Goal: Task Accomplishment & Management: Use online tool/utility

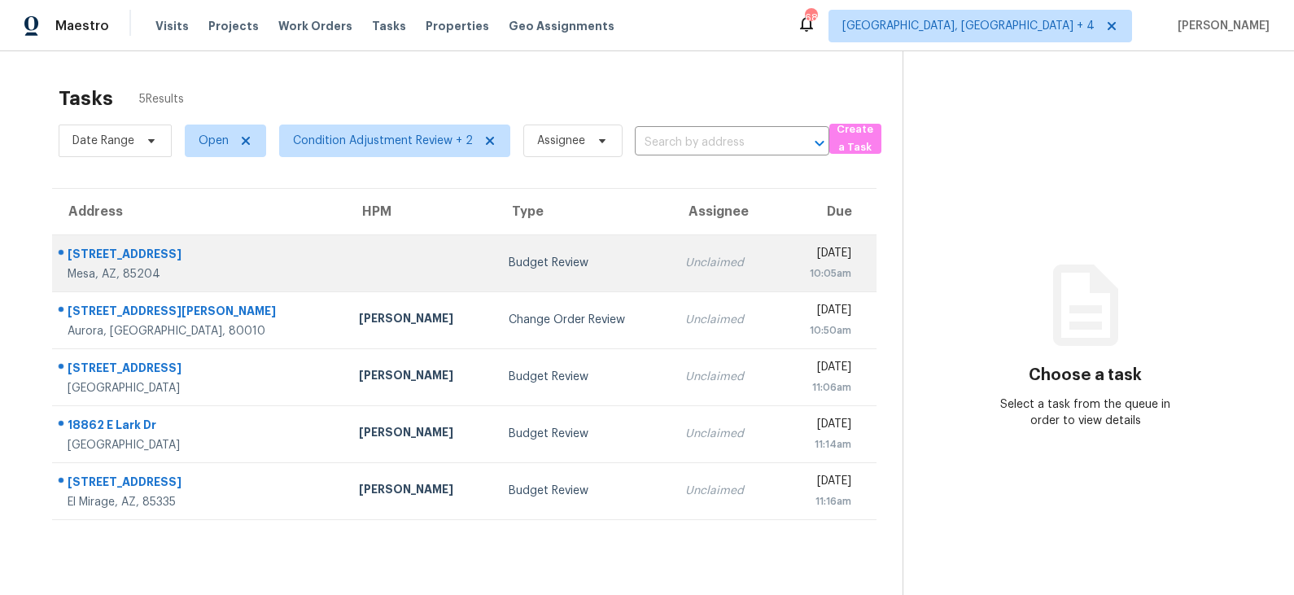
click at [509, 262] on div "Budget Review" at bounding box center [584, 263] width 151 height 16
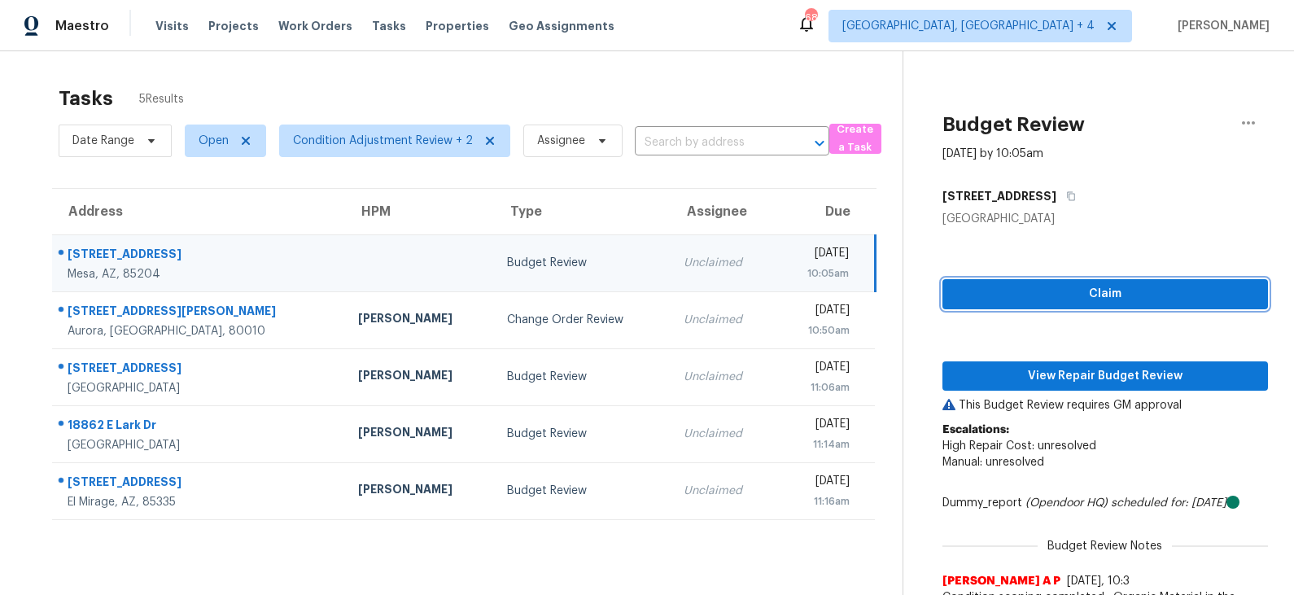
click at [1104, 296] on span "Claim" at bounding box center [1104, 294] width 299 height 20
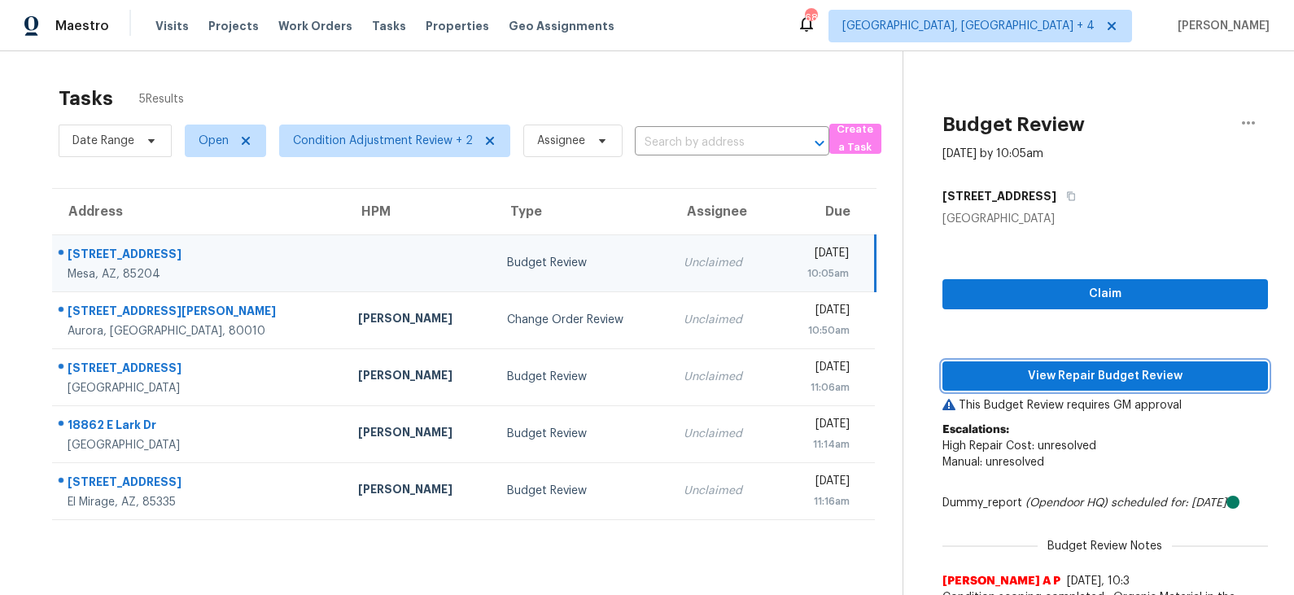
click at [1077, 378] on span "View Repair Budget Review" at bounding box center [1104, 376] width 299 height 20
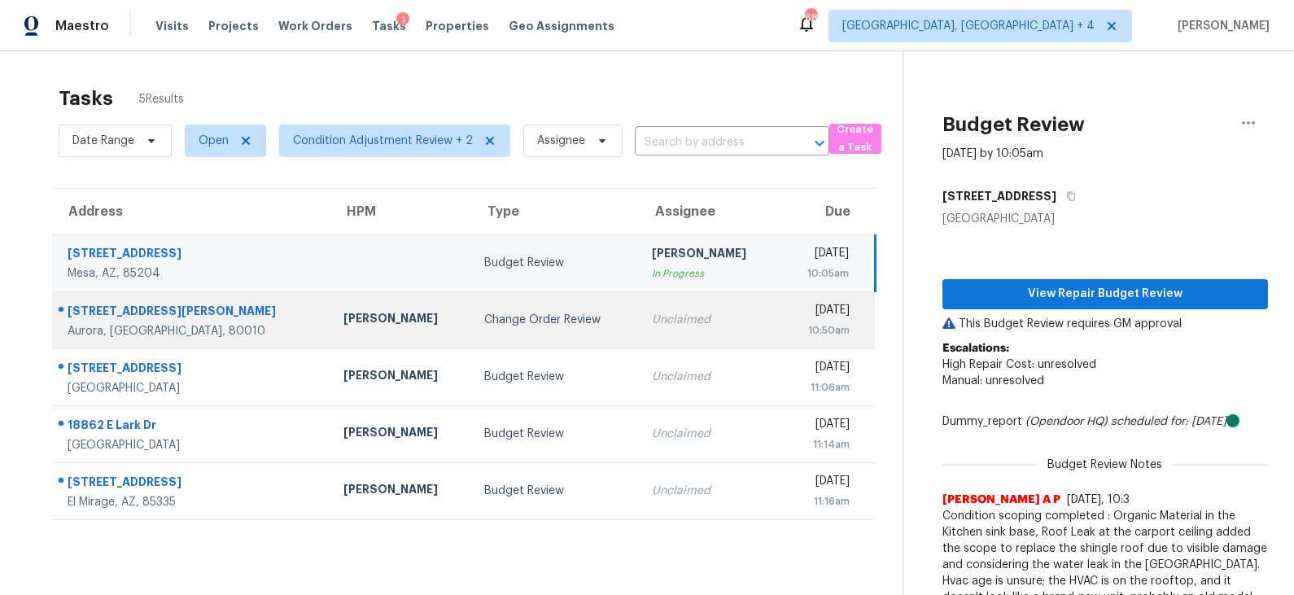
click at [495, 331] on td "Change Order Review" at bounding box center [554, 319] width 167 height 57
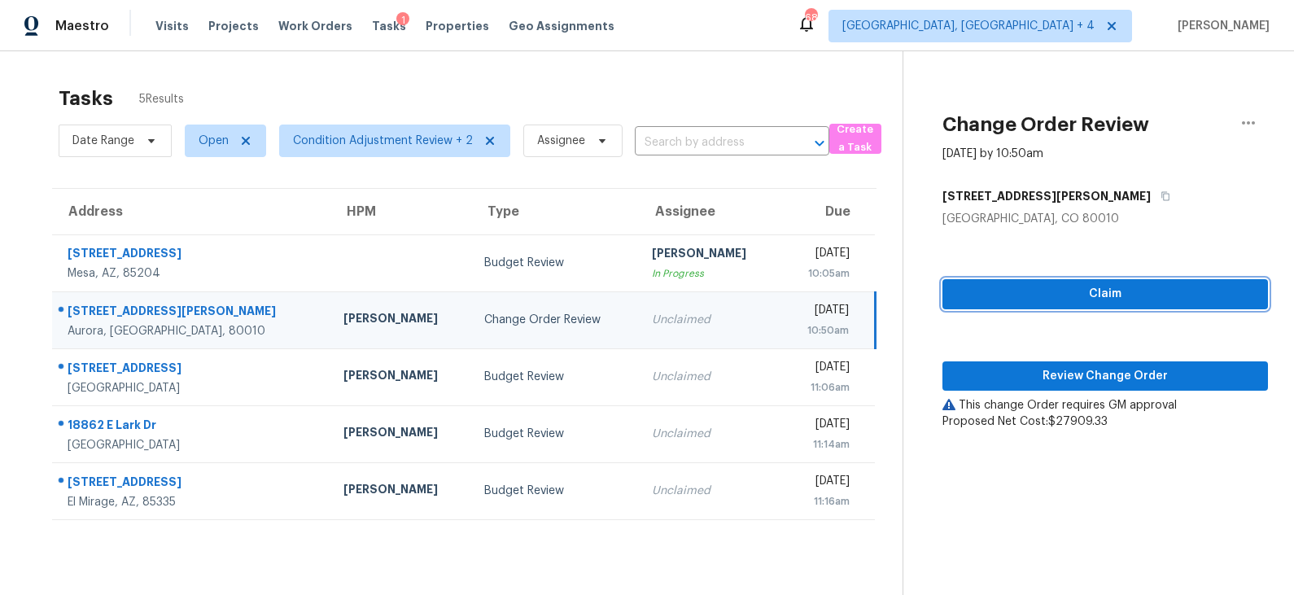
click at [1059, 298] on span "Claim" at bounding box center [1104, 294] width 299 height 20
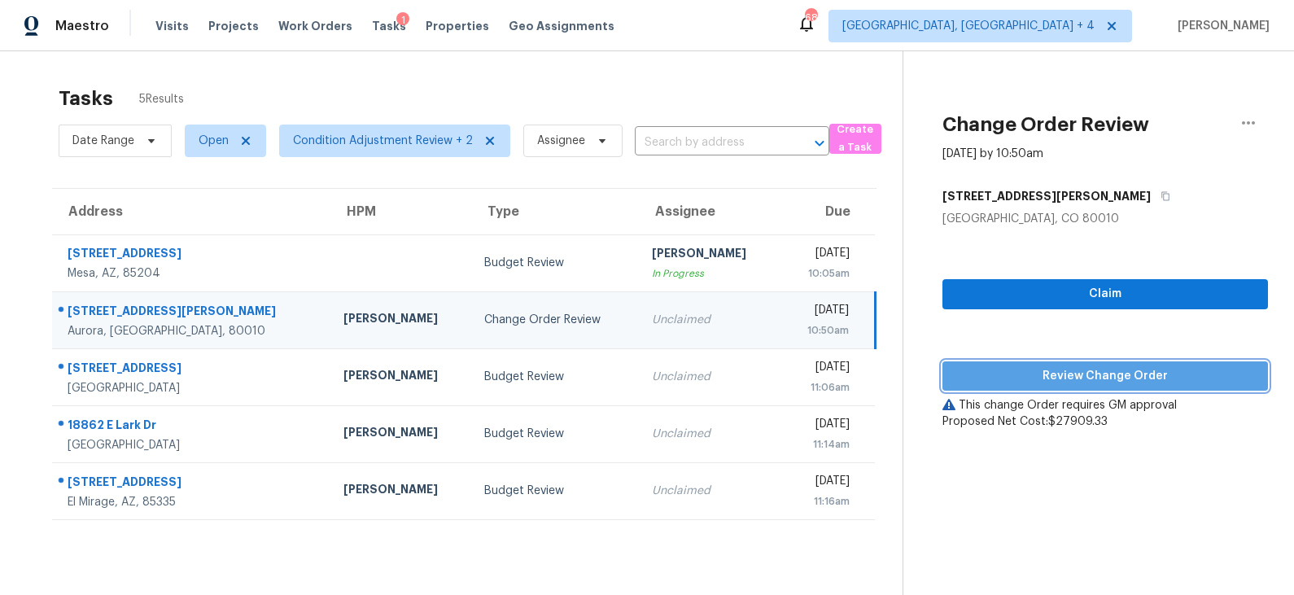
click at [1061, 378] on span "Review Change Order" at bounding box center [1104, 376] width 299 height 20
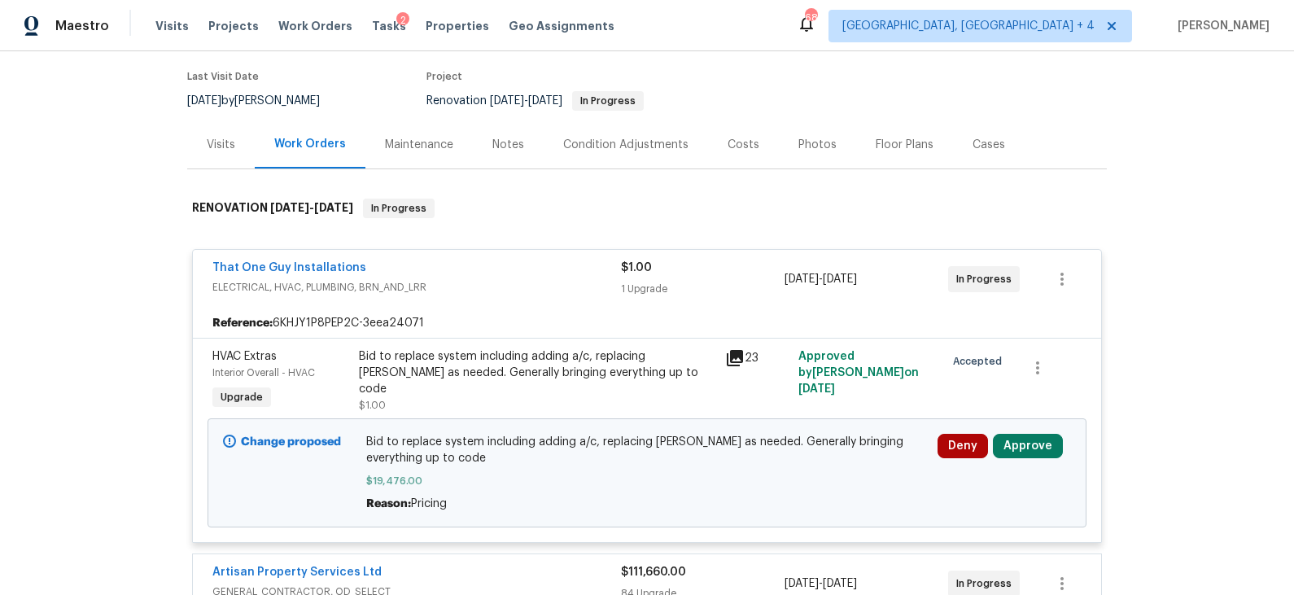
scroll to position [134, 0]
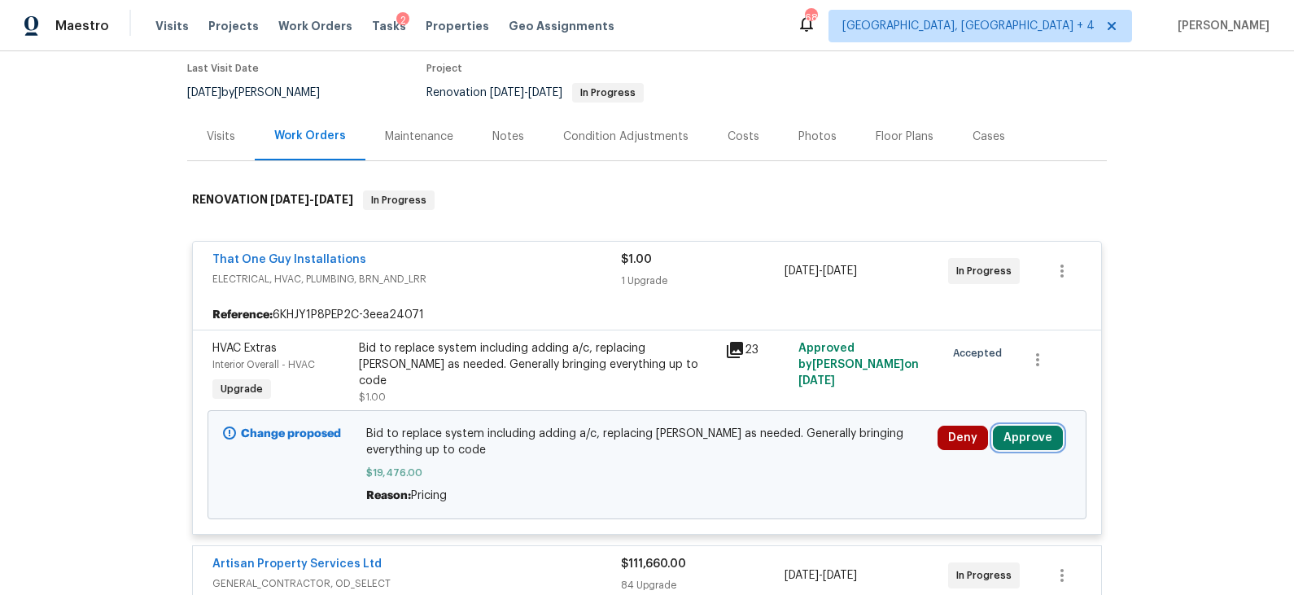
click at [1033, 444] on button "Approve" at bounding box center [1028, 438] width 70 height 24
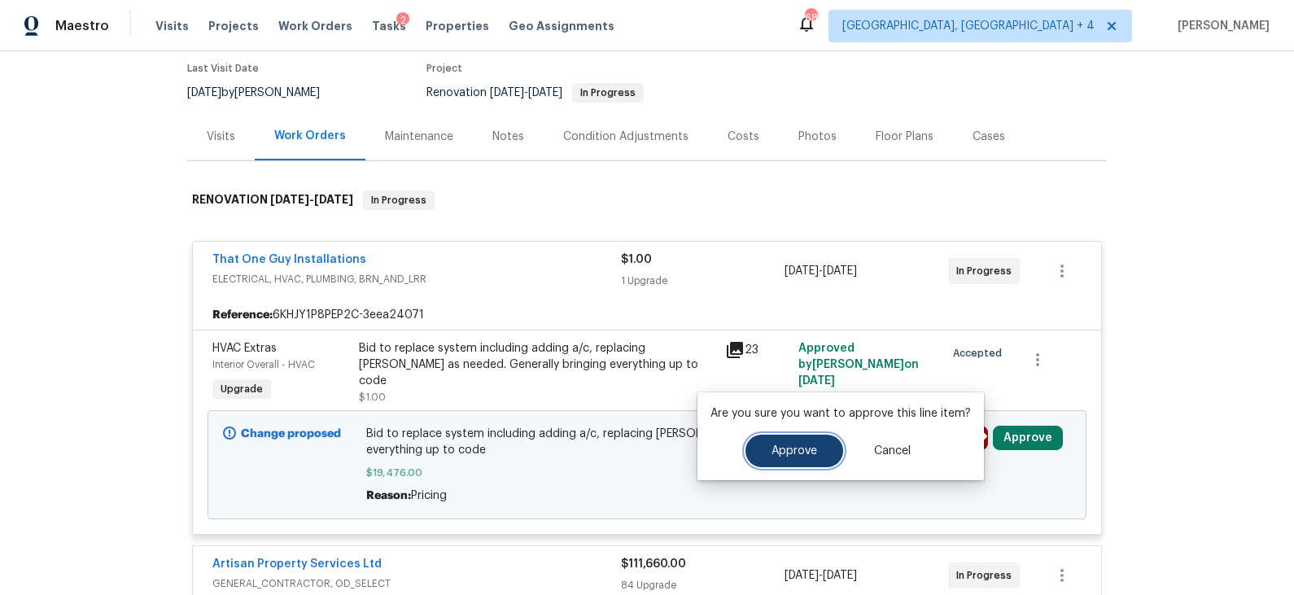
click at [789, 455] on span "Approve" at bounding box center [794, 451] width 46 height 12
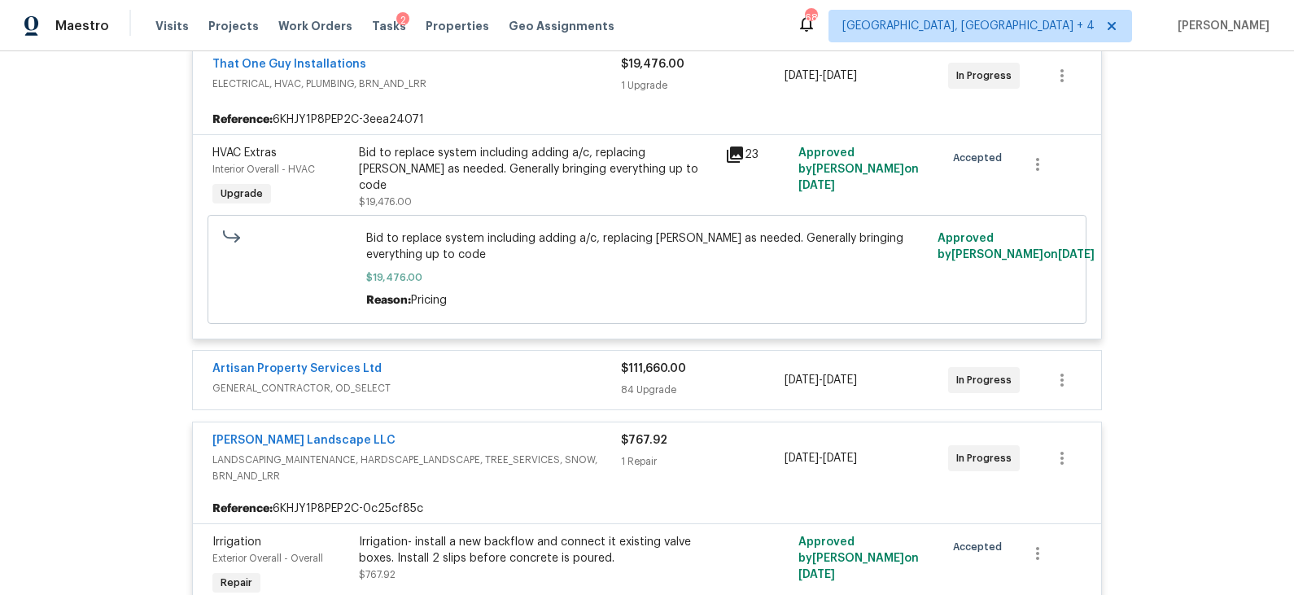
scroll to position [318, 0]
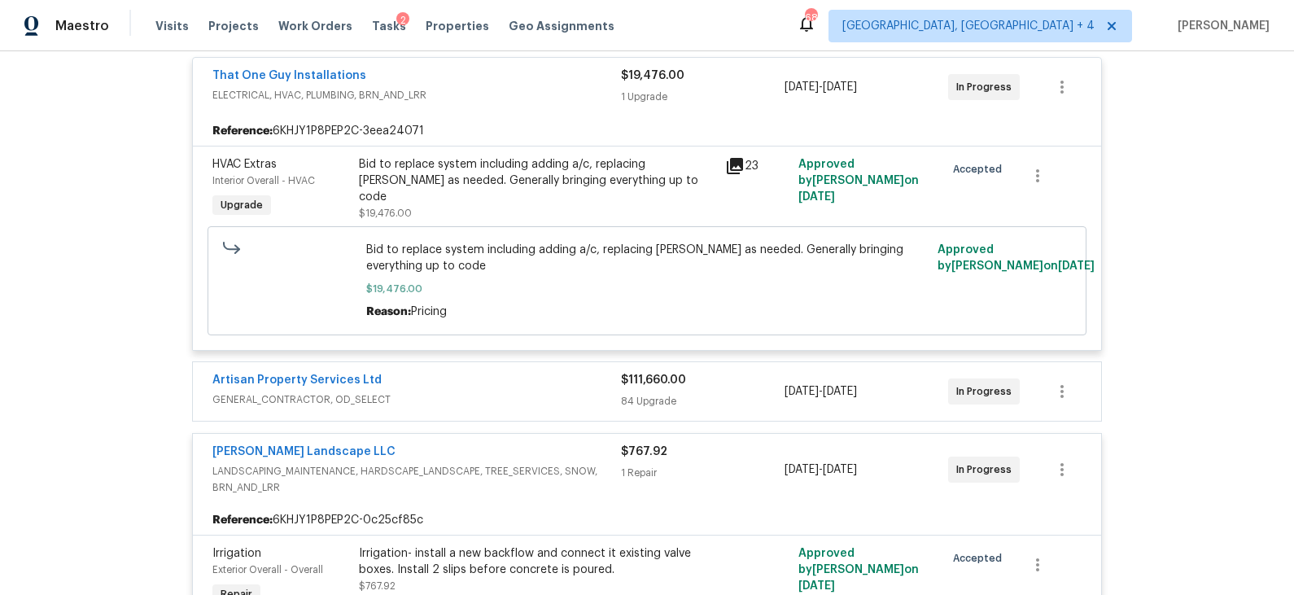
click at [540, 386] on div "Artisan Property Services Ltd" at bounding box center [416, 382] width 408 height 20
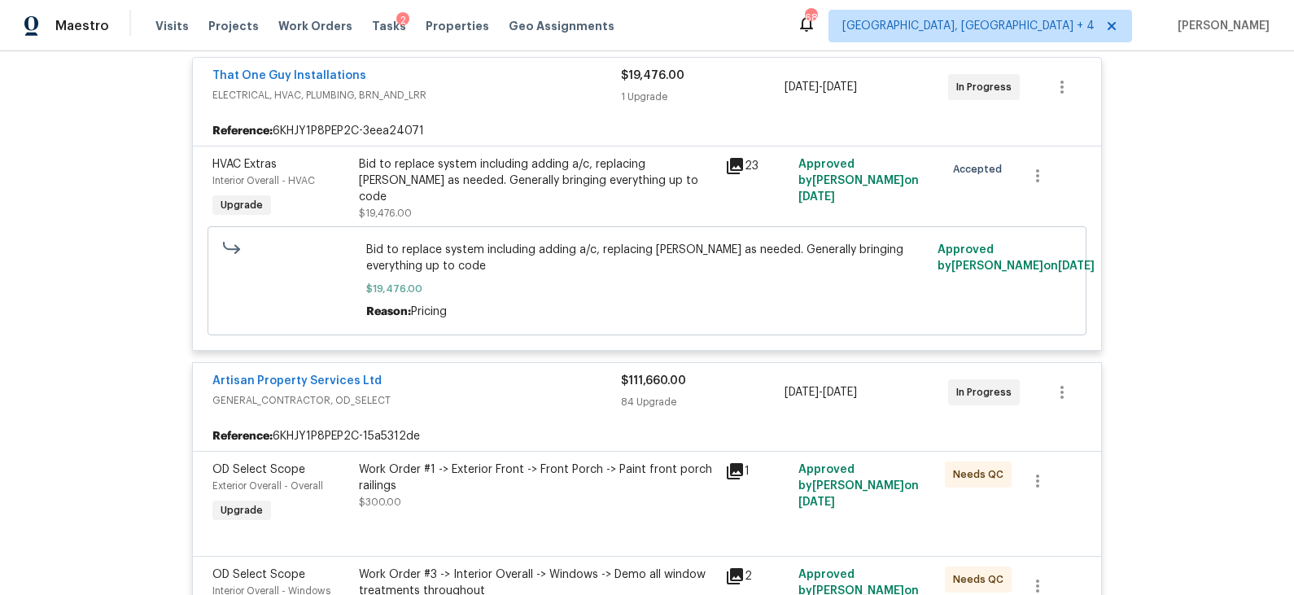
scroll to position [0, 0]
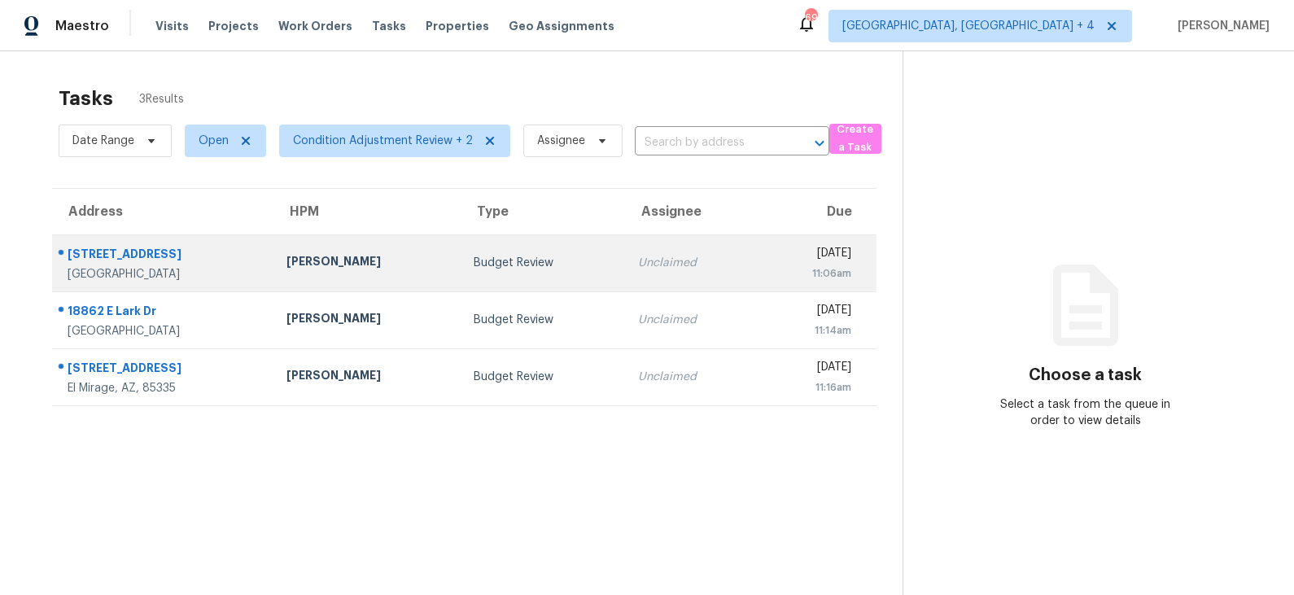
click at [474, 266] on div "Budget Review" at bounding box center [543, 263] width 138 height 16
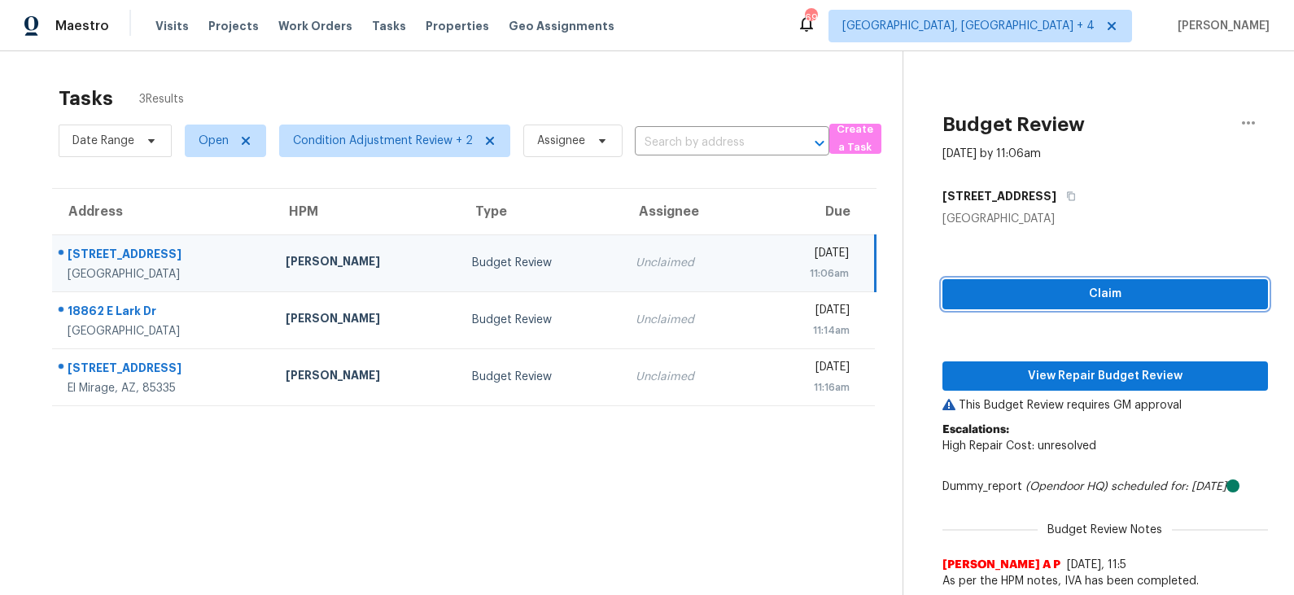
click at [1049, 292] on span "Claim" at bounding box center [1104, 294] width 299 height 20
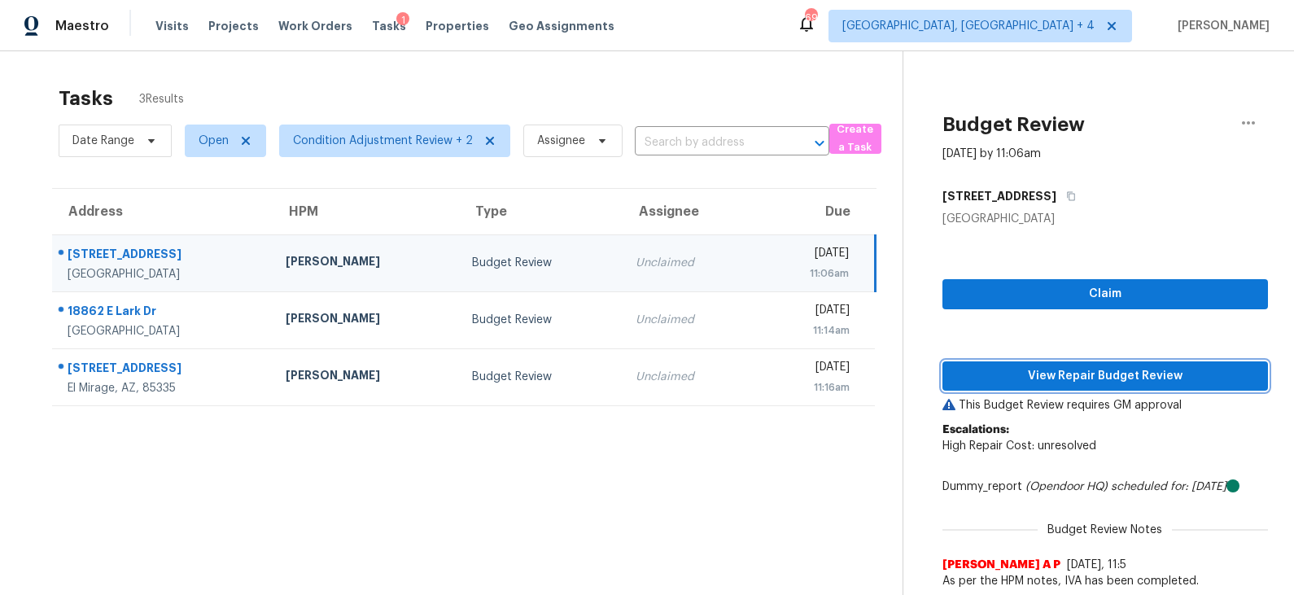
click at [1048, 377] on span "View Repair Budget Review" at bounding box center [1104, 376] width 299 height 20
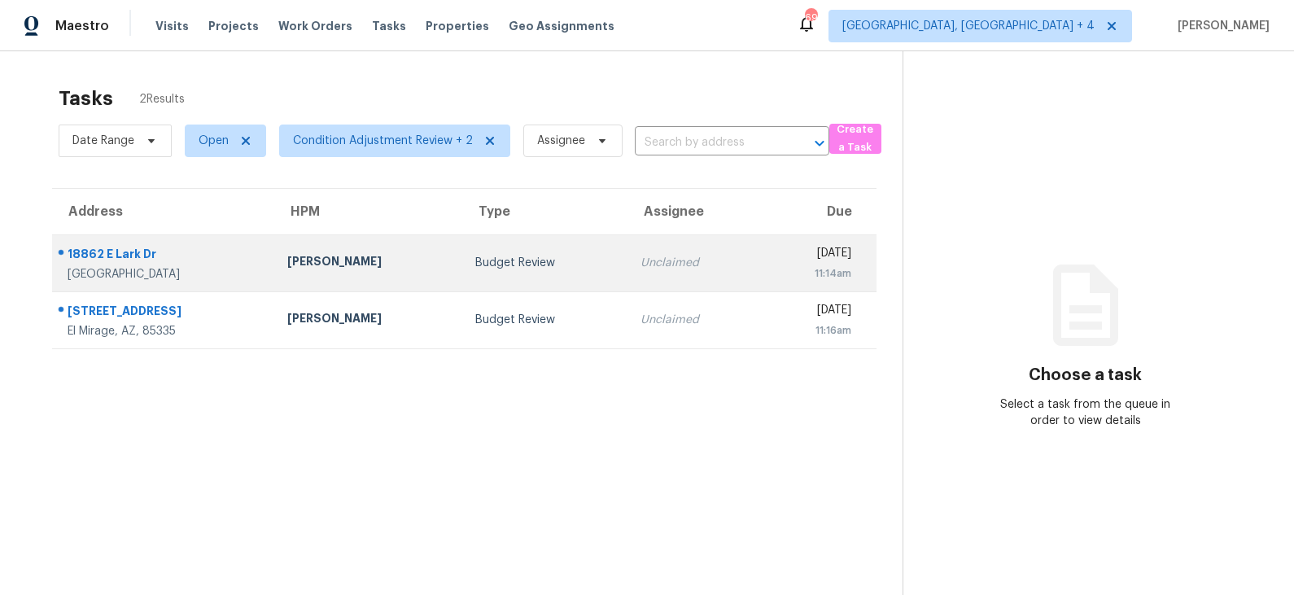
click at [475, 262] on div "Budget Review" at bounding box center [544, 263] width 139 height 16
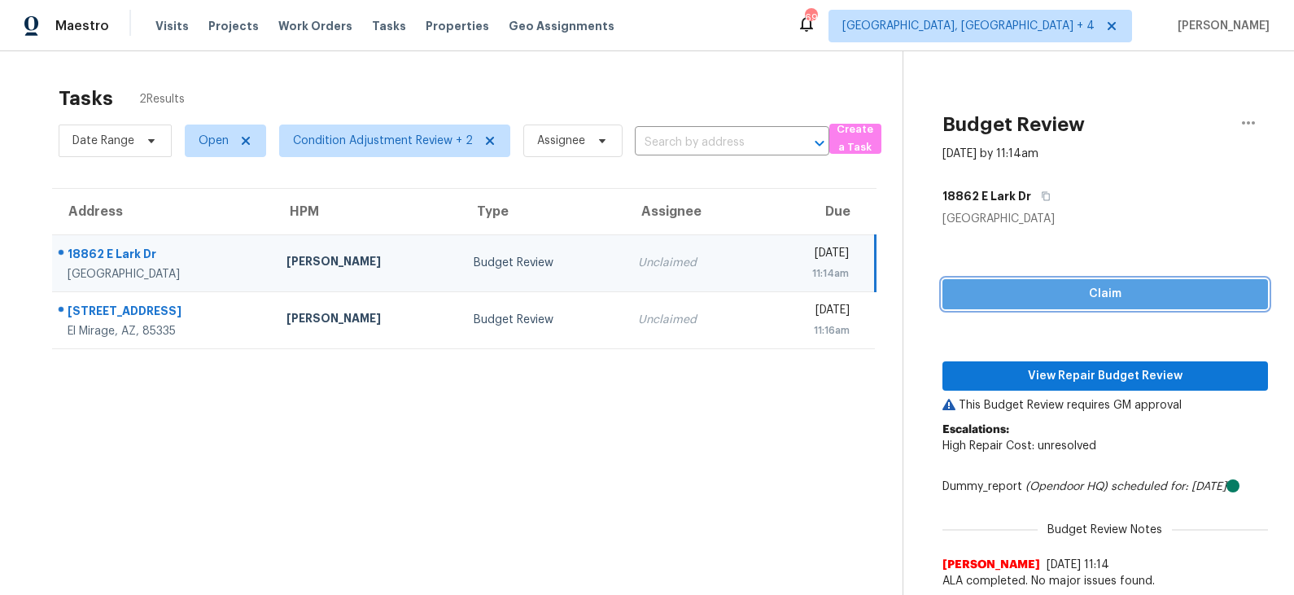
click at [1062, 299] on span "Claim" at bounding box center [1104, 294] width 299 height 20
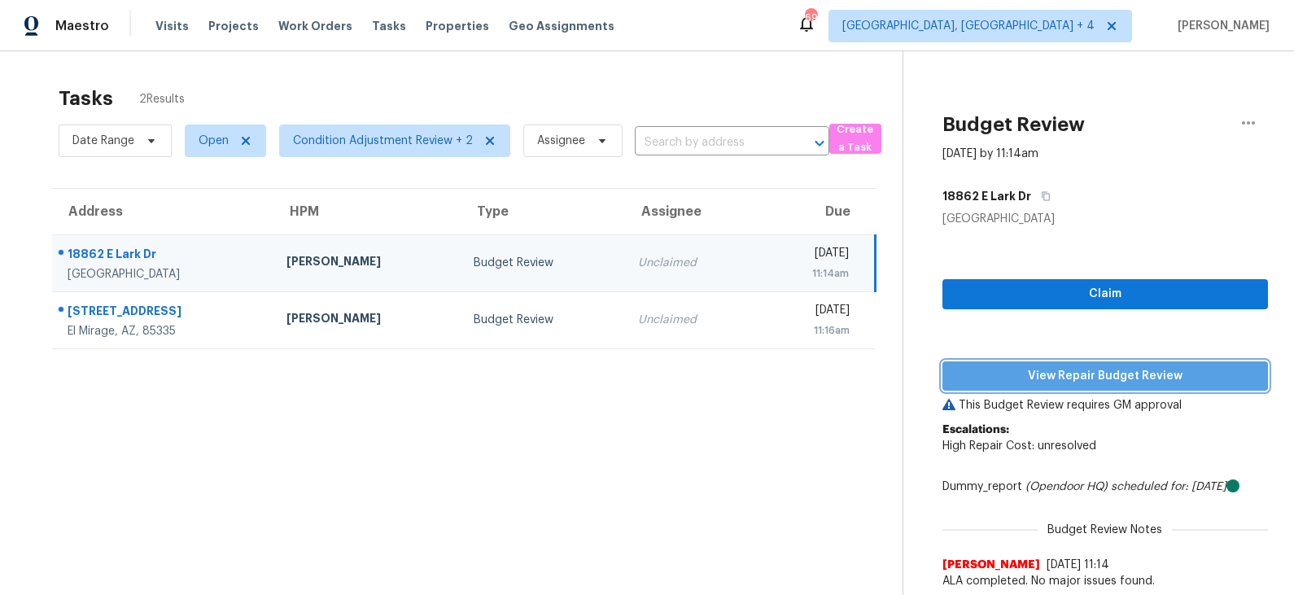
click at [1057, 373] on span "View Repair Budget Review" at bounding box center [1104, 376] width 299 height 20
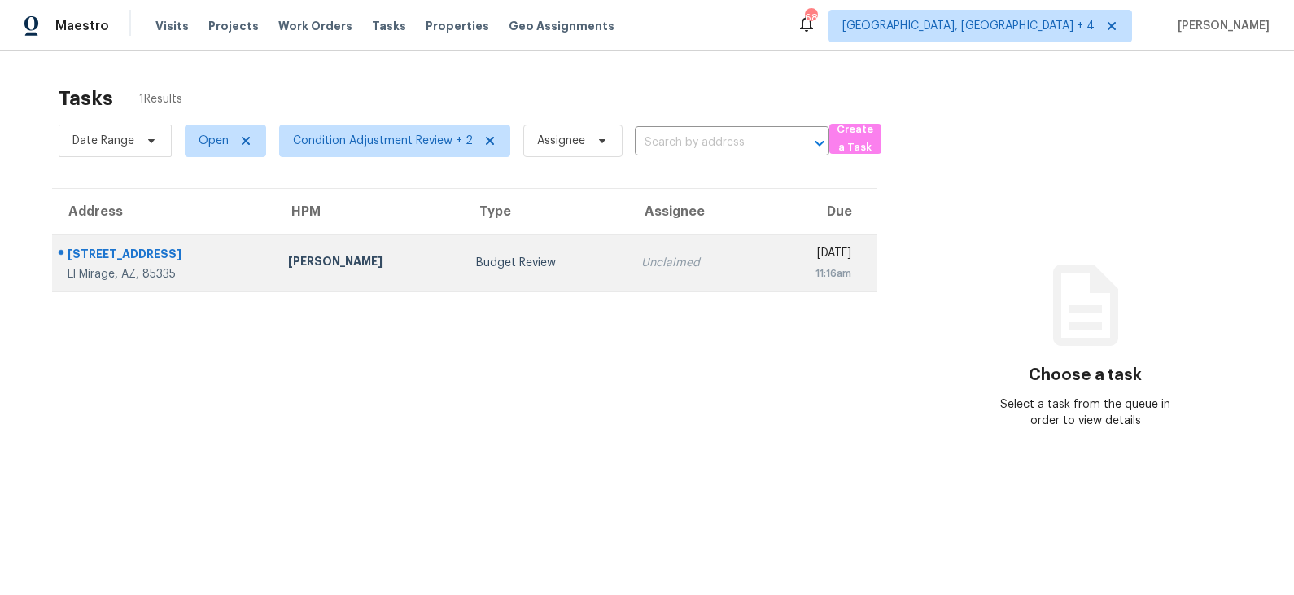
click at [493, 258] on div "Budget Review" at bounding box center [545, 263] width 139 height 16
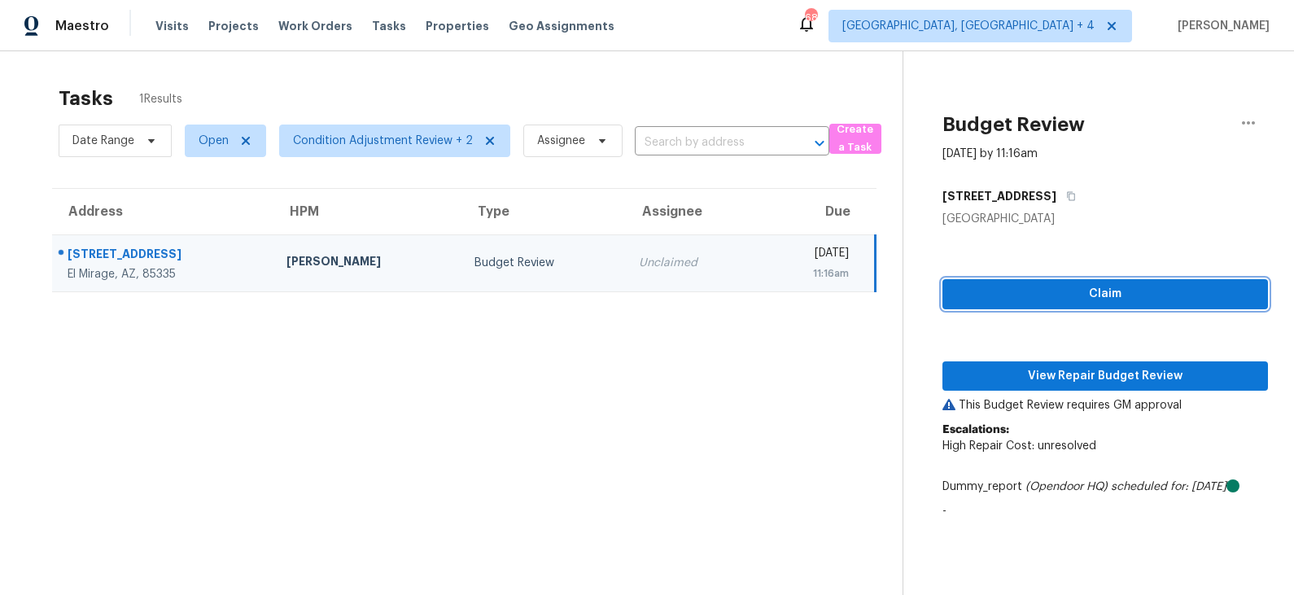
click at [1064, 296] on span "Claim" at bounding box center [1104, 294] width 299 height 20
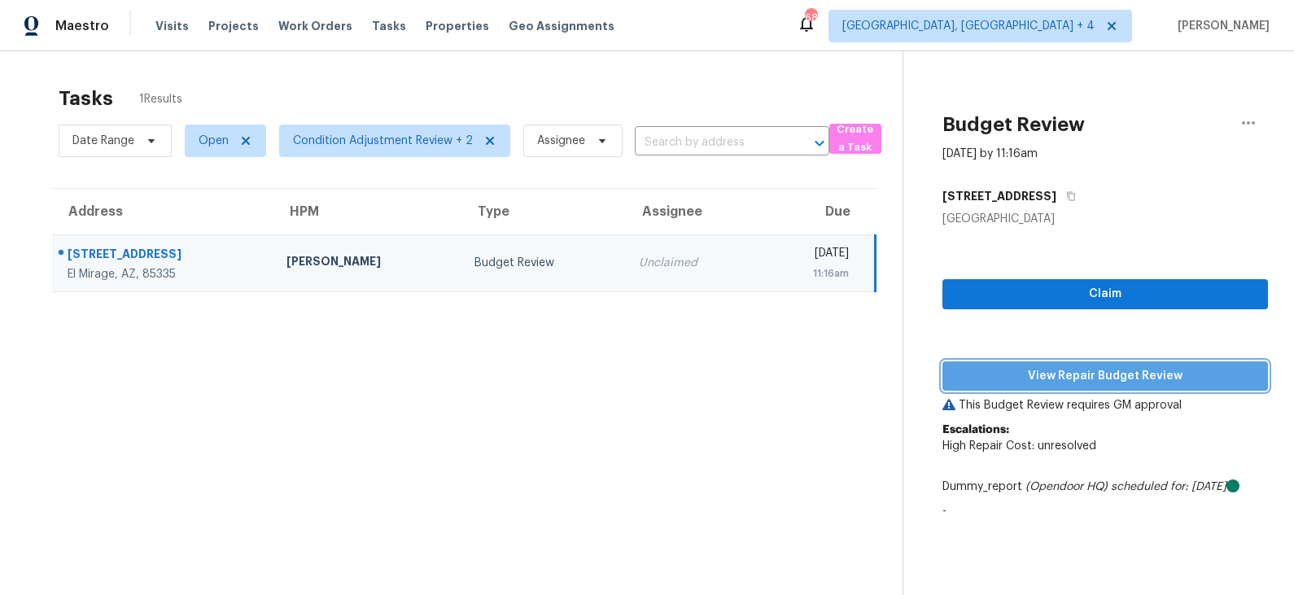
click at [1046, 377] on span "View Repair Budget Review" at bounding box center [1104, 376] width 299 height 20
